Goal: Information Seeking & Learning: Find specific page/section

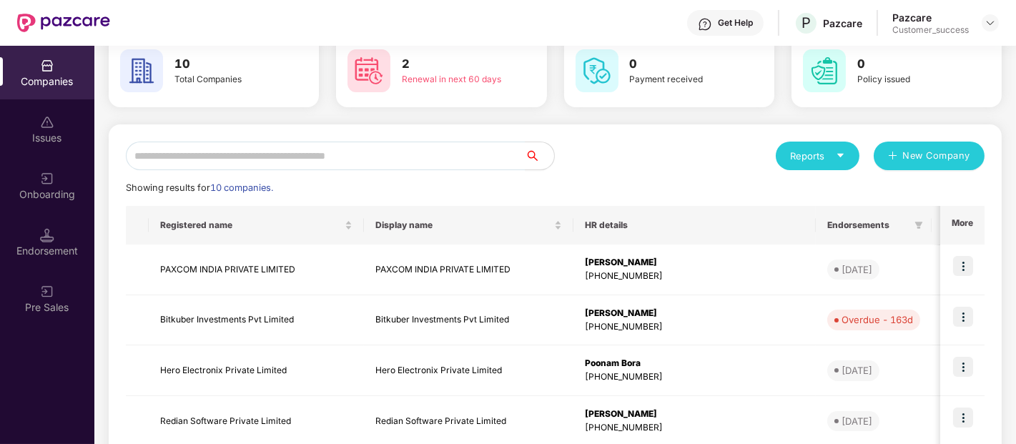
scroll to position [74, 0]
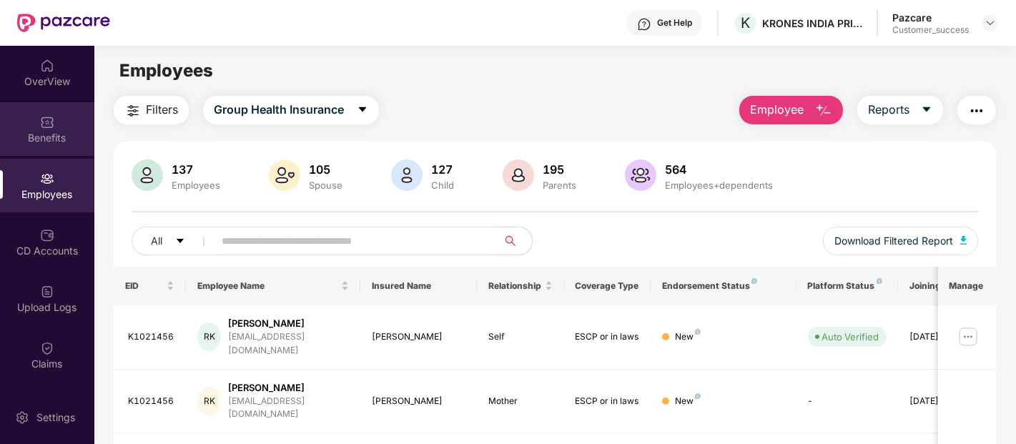
click at [54, 119] on div "Benefits" at bounding box center [47, 129] width 94 height 54
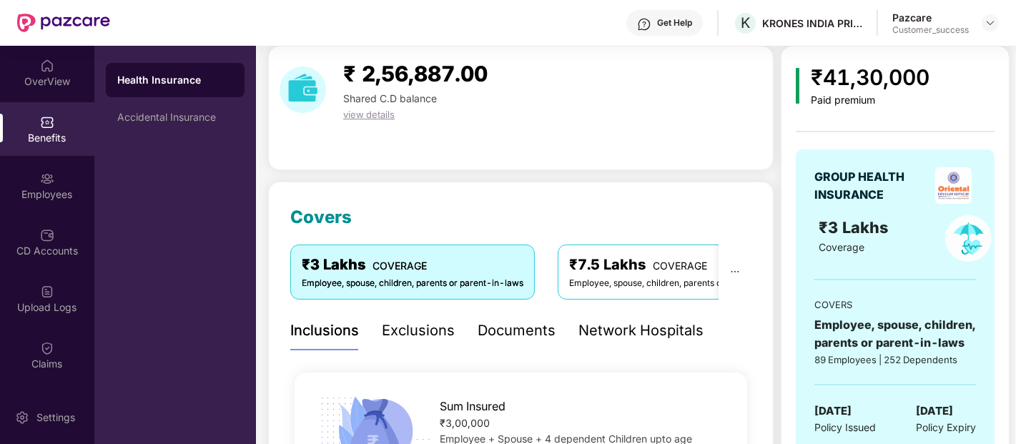
click at [667, 317] on div "Network Hospitals" at bounding box center [640, 330] width 125 height 39
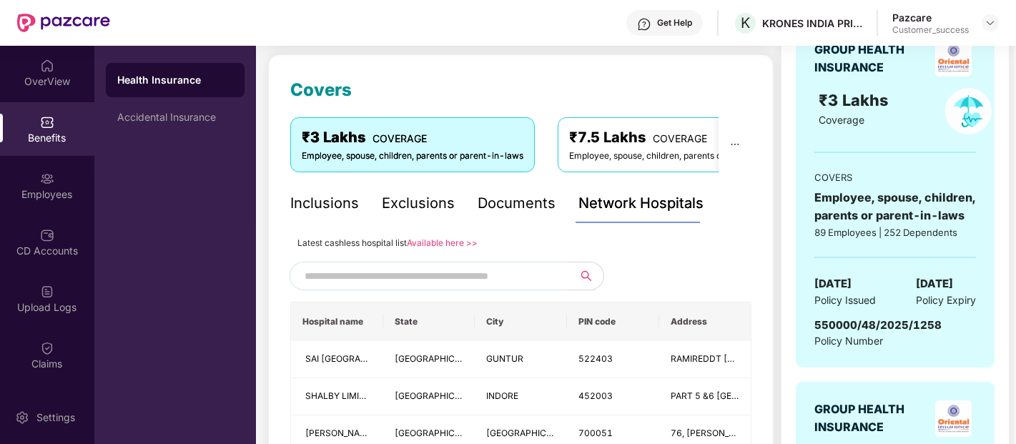
scroll to position [217, 0]
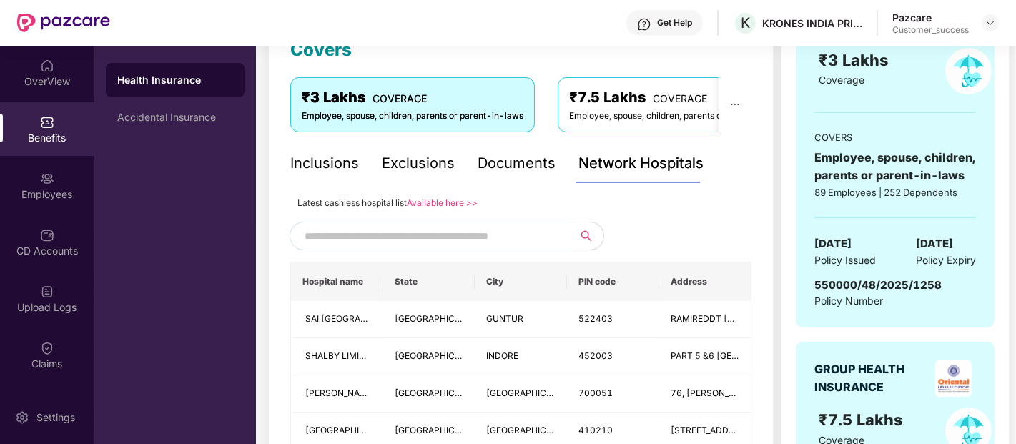
click at [432, 197] on link "Available here >>" at bounding box center [442, 202] width 71 height 11
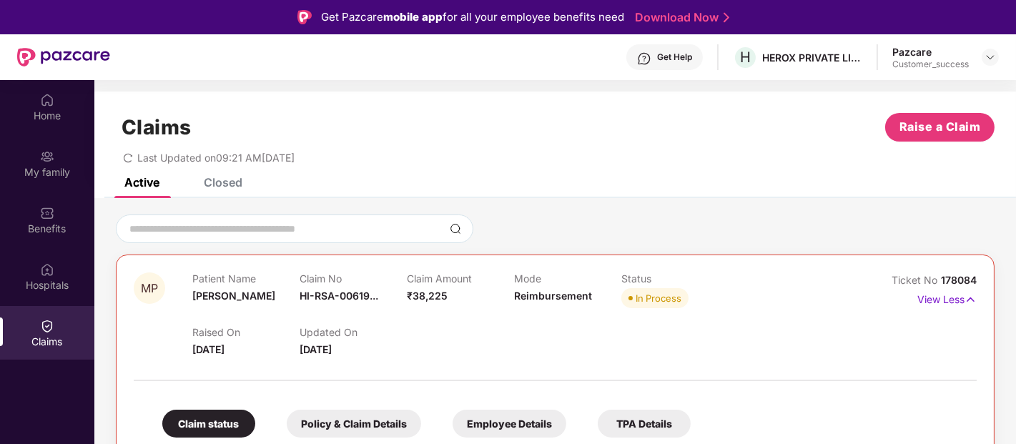
scroll to position [74, 0]
